Goal: Navigation & Orientation: Find specific page/section

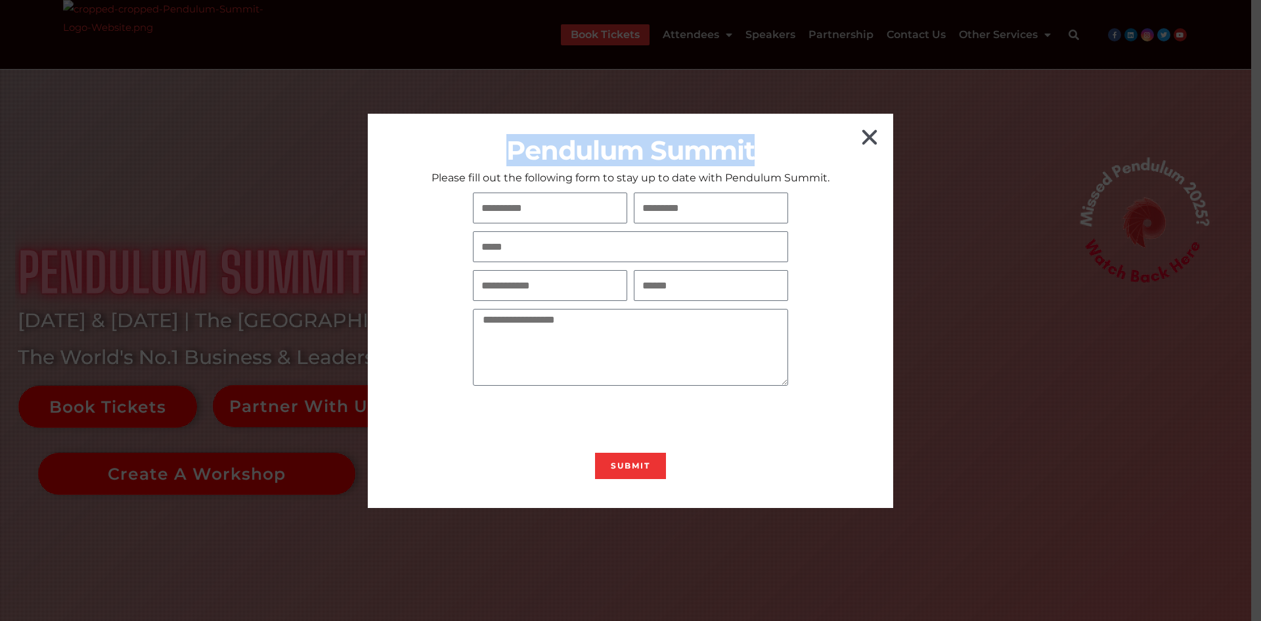
click at [876, 126] on div "Pendulum Summit Please fill out the following form to stay up to date with Pend…" at bounding box center [630, 311] width 525 height 394
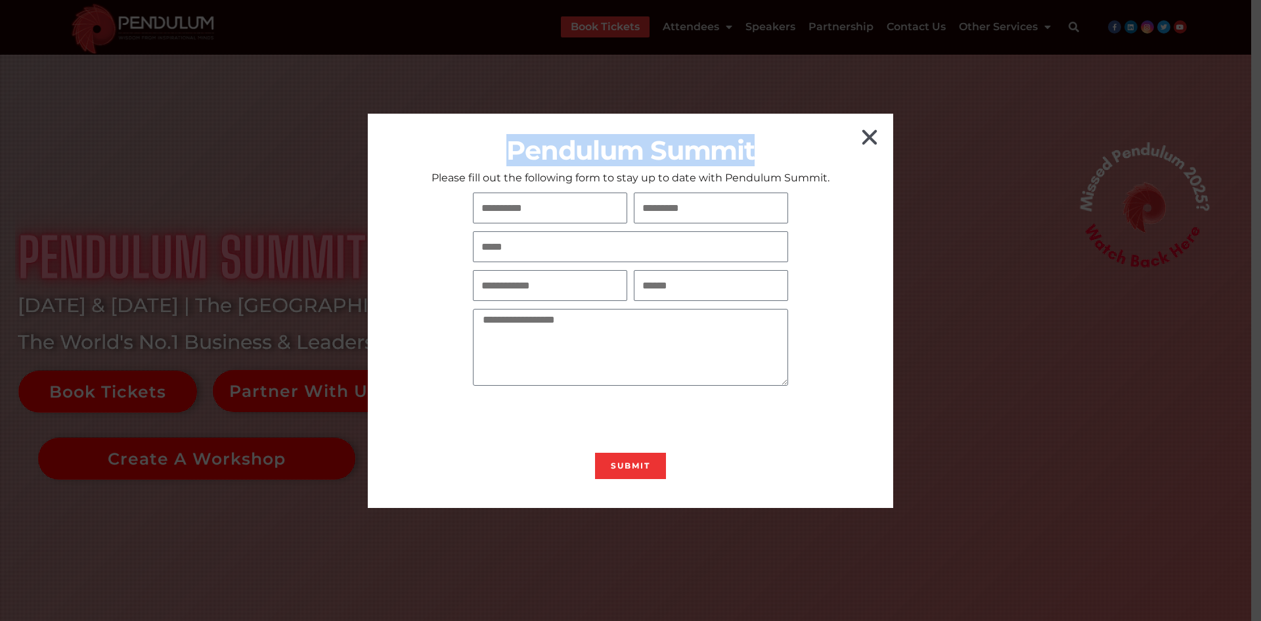
click at [873, 130] on icon "Close" at bounding box center [869, 137] width 21 height 21
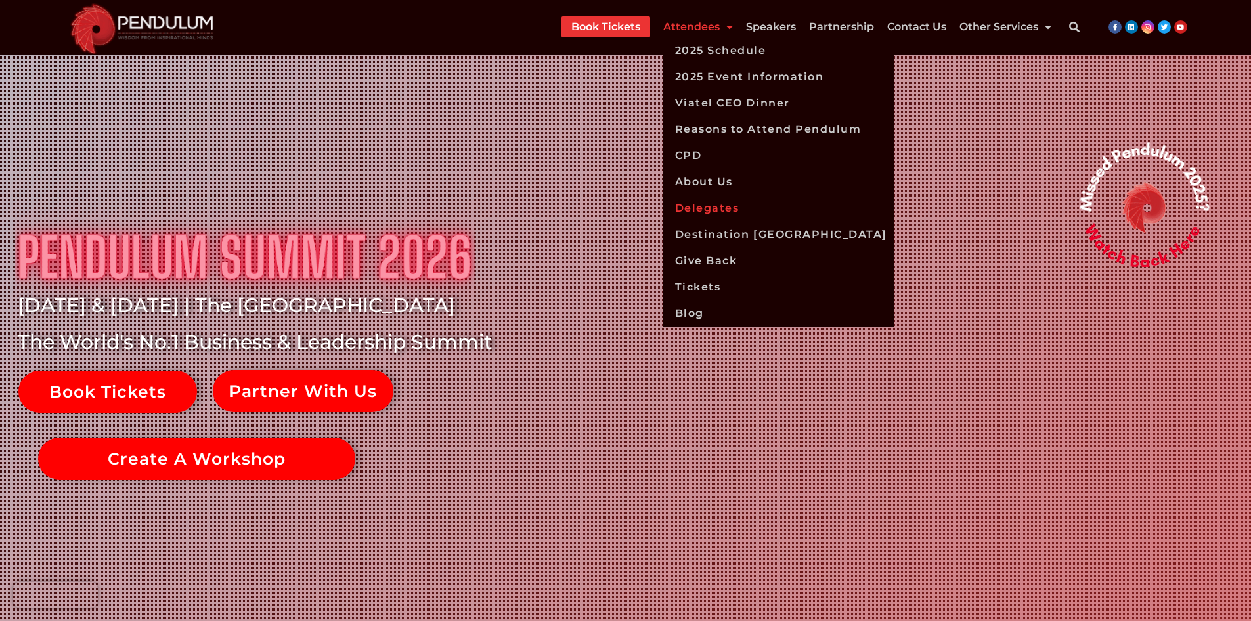
click at [703, 201] on link "Delegates" at bounding box center [778, 208] width 231 height 26
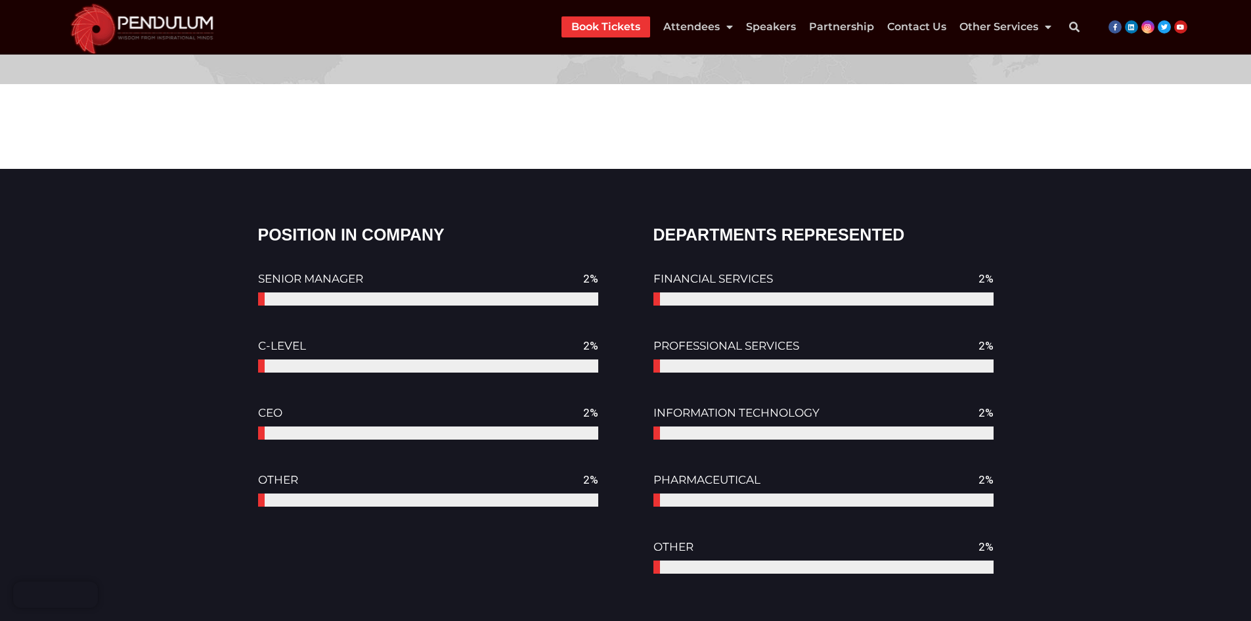
scroll to position [1675, 0]
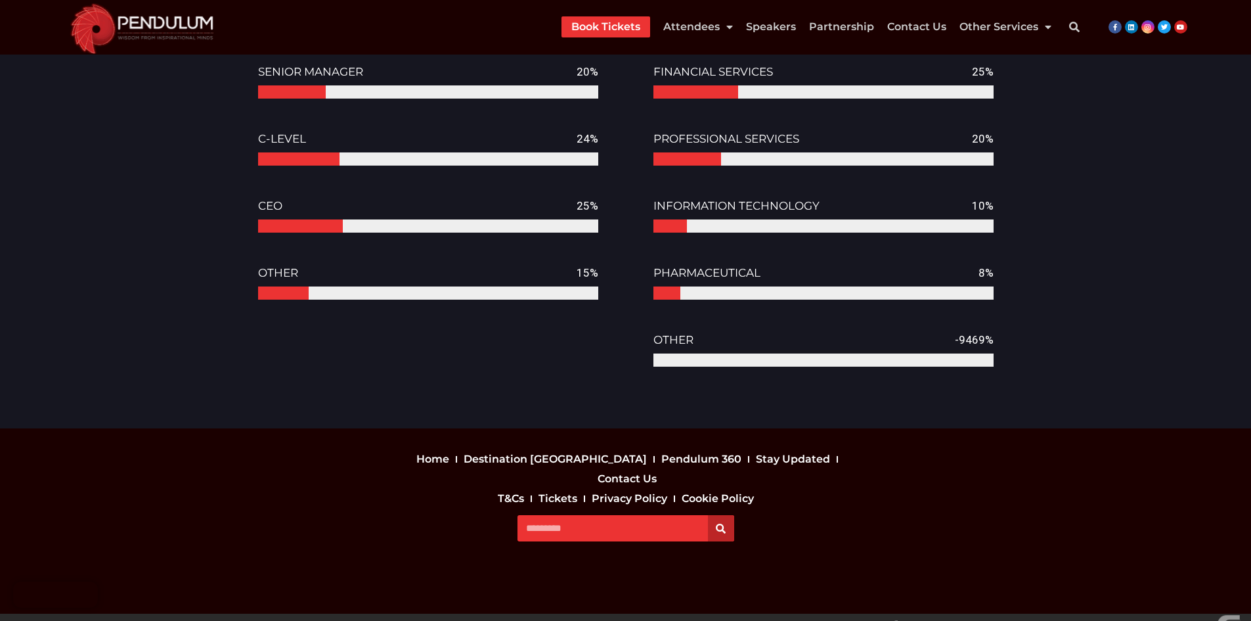
click at [125, 20] on img at bounding box center [142, 27] width 160 height 55
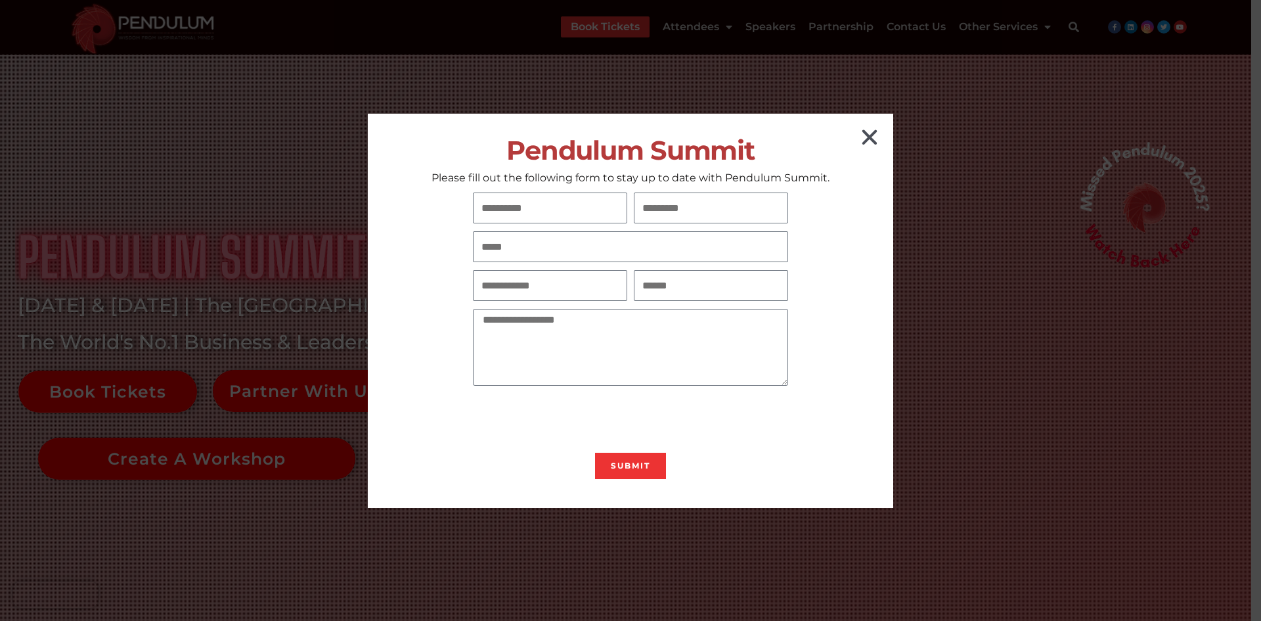
click at [867, 141] on icon "Close" at bounding box center [869, 137] width 21 height 21
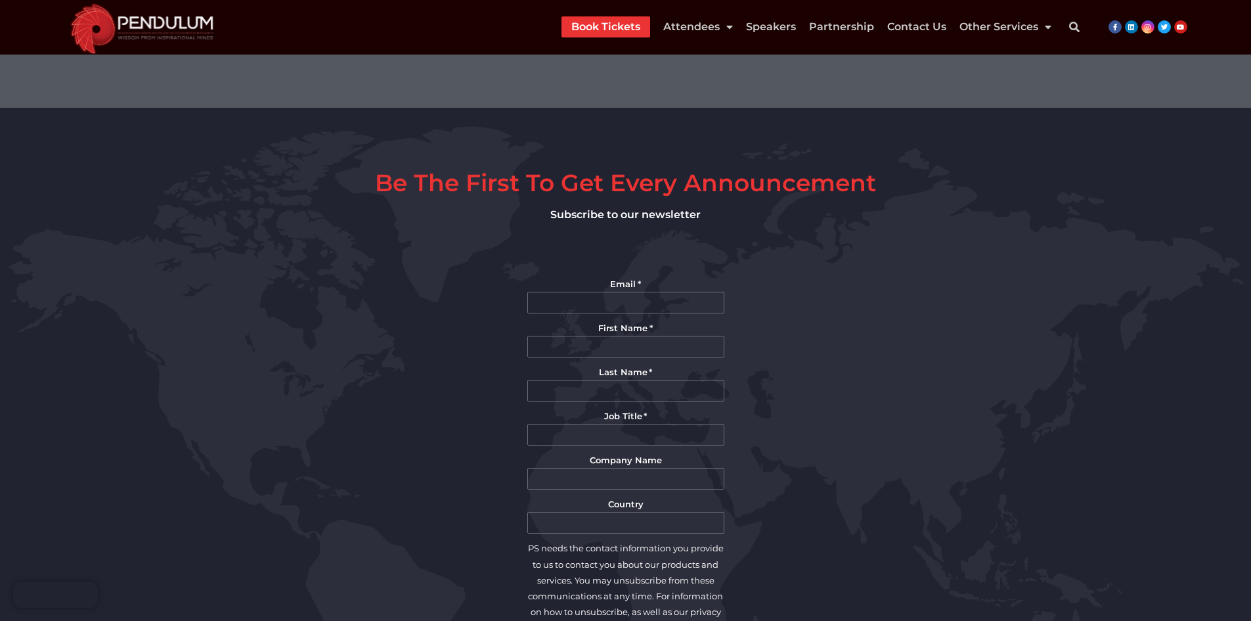
scroll to position [2802, 0]
